Goal: Transaction & Acquisition: Purchase product/service

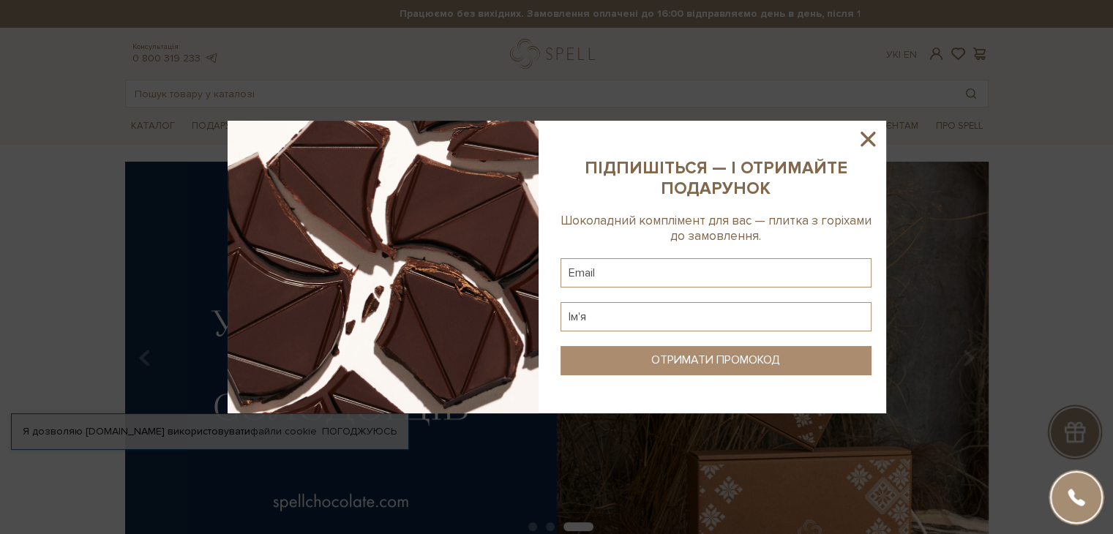
click at [875, 133] on icon at bounding box center [867, 139] width 25 height 25
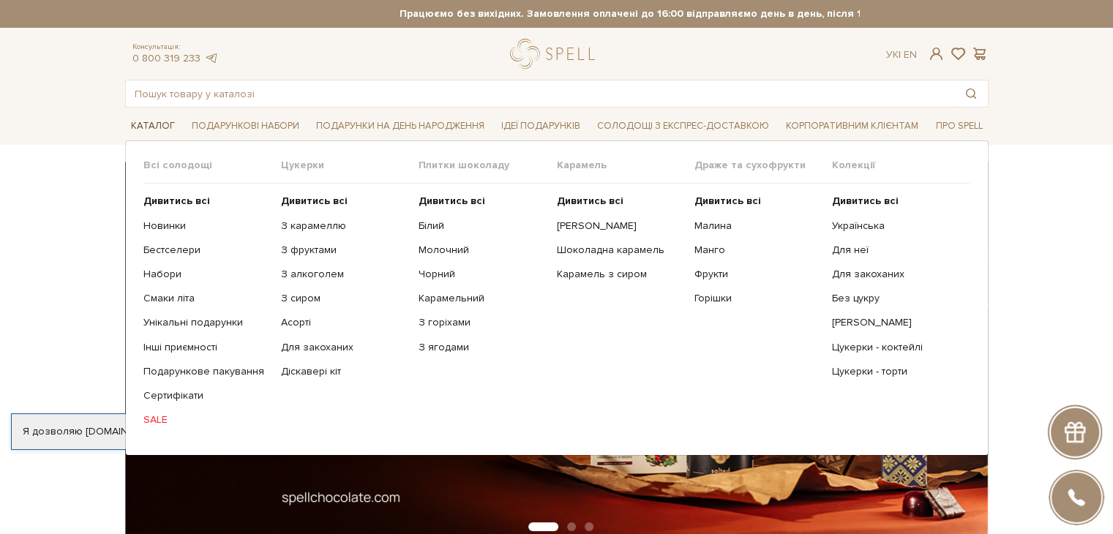
click at [141, 123] on span "Каталог" at bounding box center [153, 126] width 56 height 23
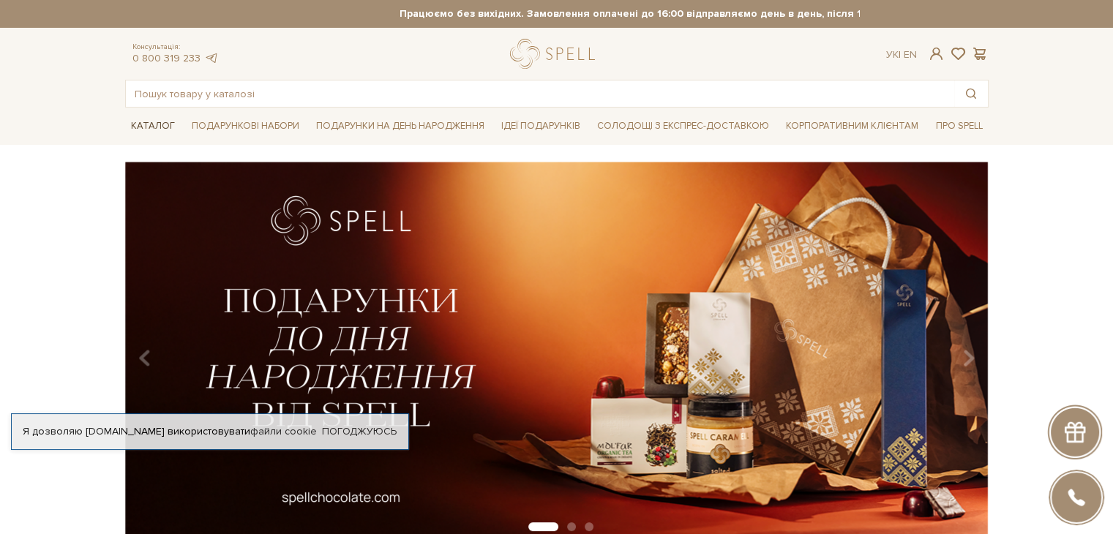
click at [143, 129] on span "Каталог" at bounding box center [153, 126] width 56 height 23
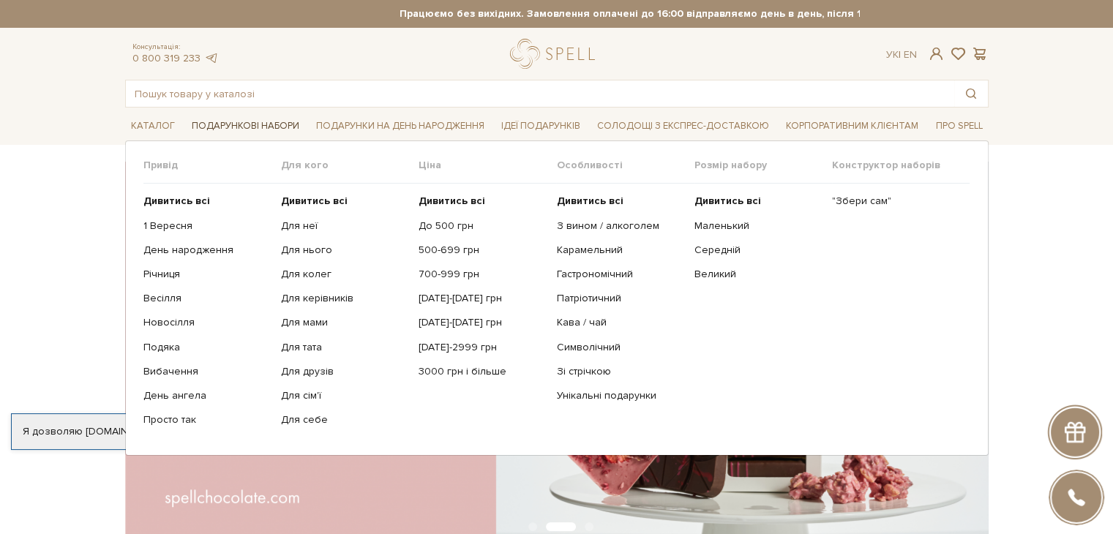
click at [243, 129] on span "Подарункові набори" at bounding box center [245, 126] width 119 height 23
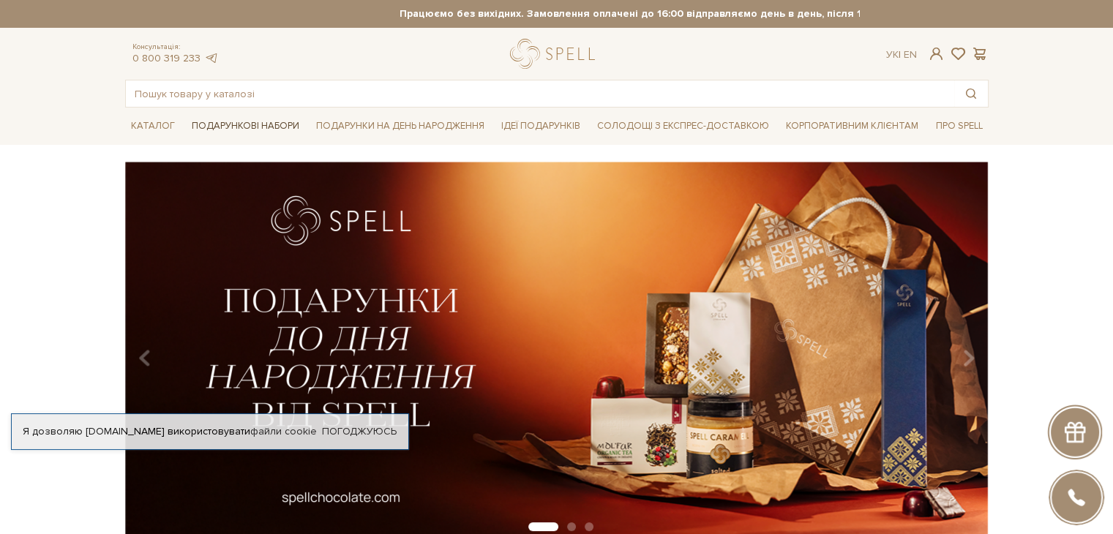
click at [246, 127] on span "Подарункові набори" at bounding box center [245, 126] width 119 height 23
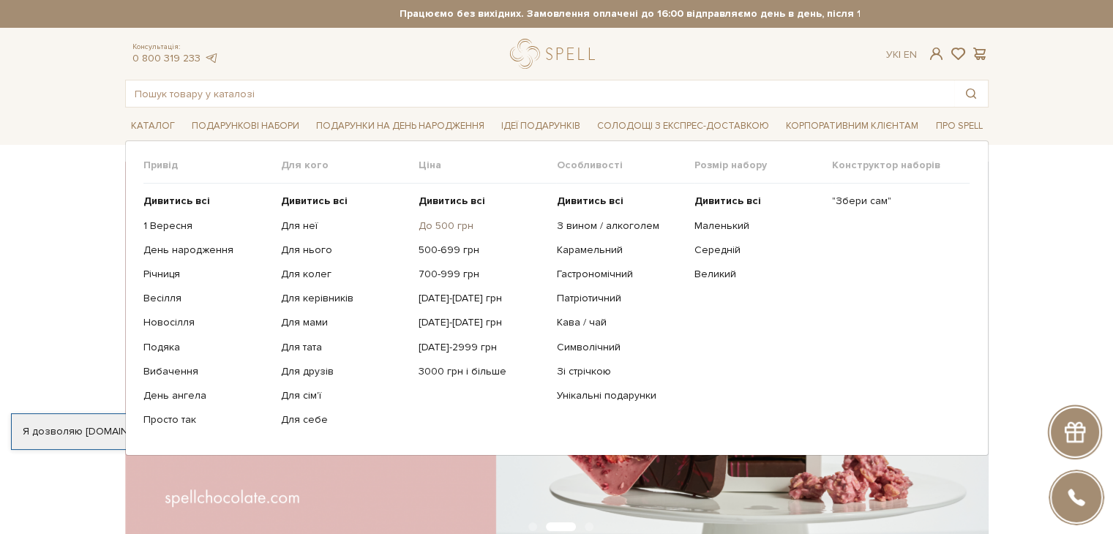
click at [449, 226] on link "До 500 грн" at bounding box center [481, 225] width 127 height 13
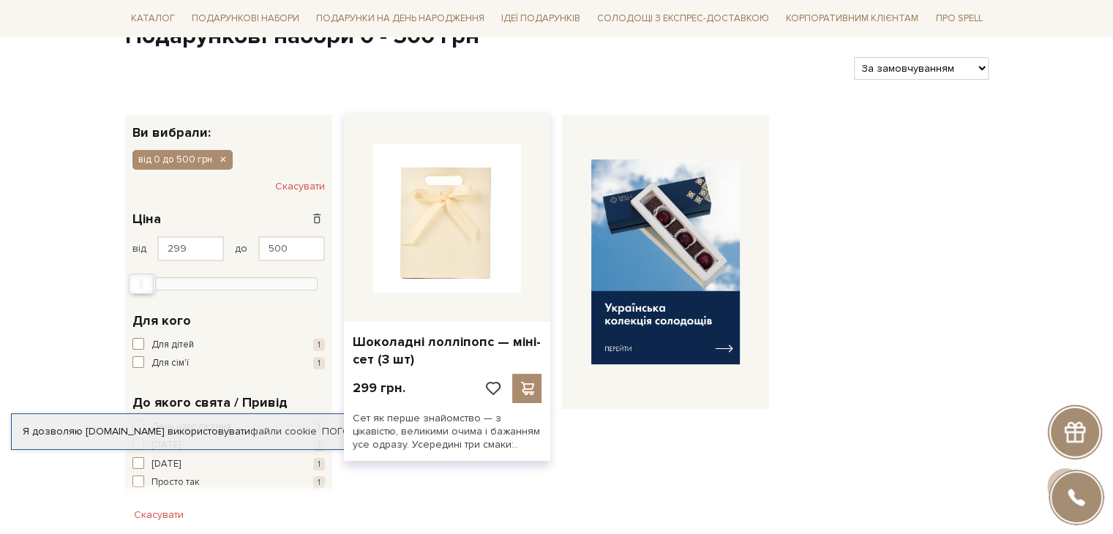
scroll to position [219, 0]
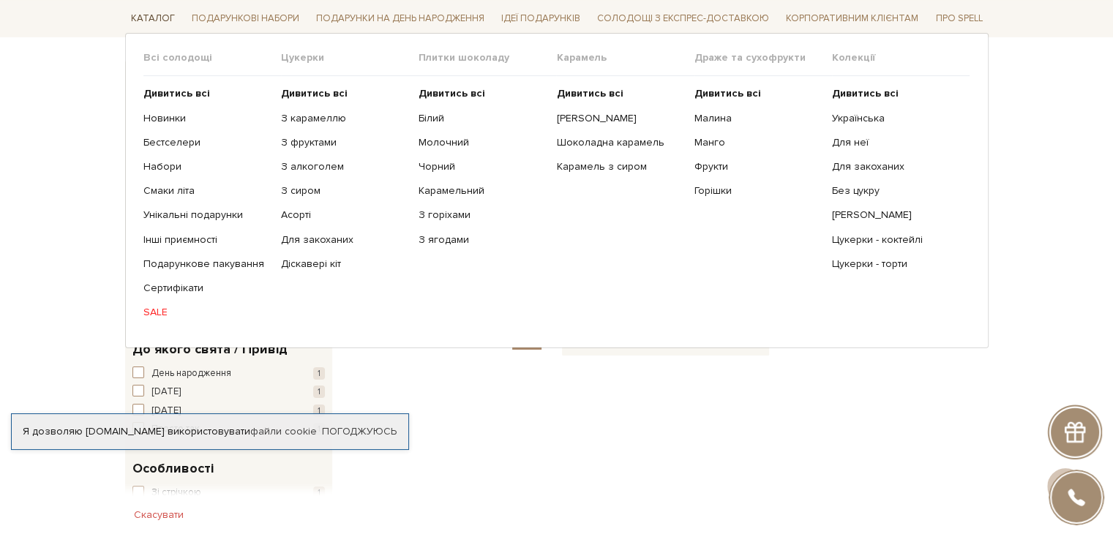
click at [157, 25] on span "Каталог" at bounding box center [153, 18] width 56 height 23
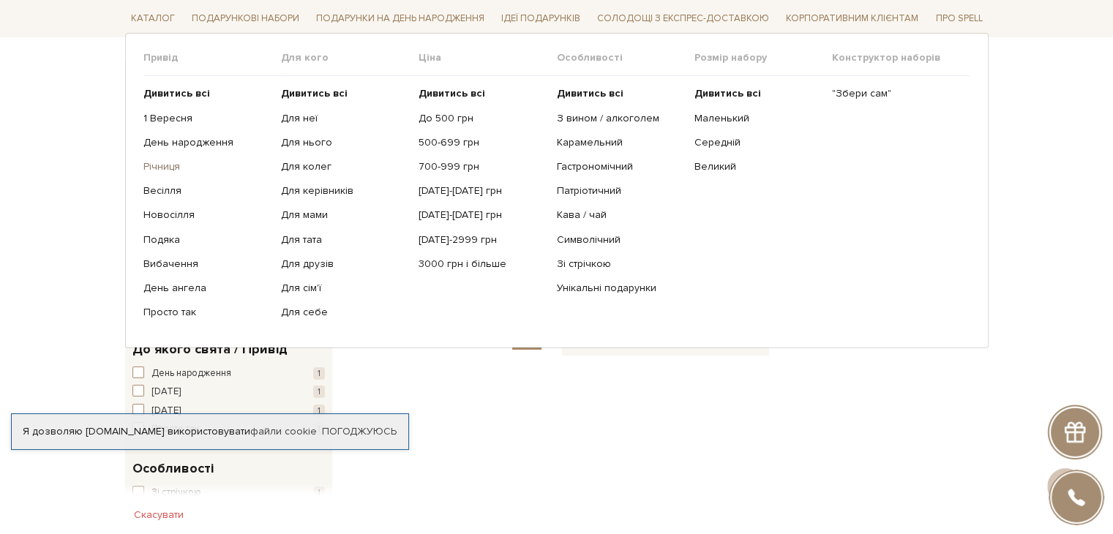
click at [155, 166] on link "Річниця" at bounding box center [206, 166] width 127 height 13
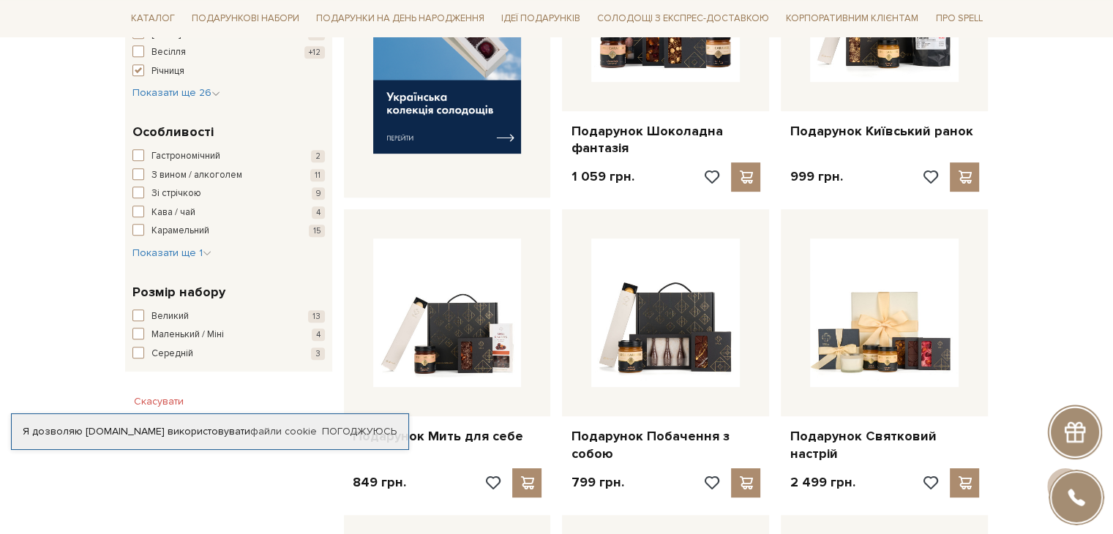
scroll to position [731, 0]
